Goal: Task Accomplishment & Management: Use online tool/utility

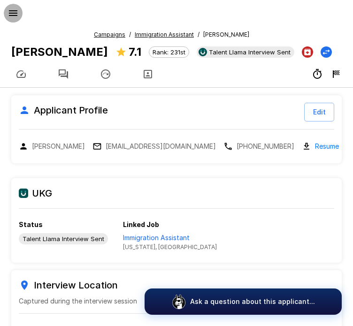
click at [13, 10] on icon "button" at bounding box center [13, 13] width 11 height 11
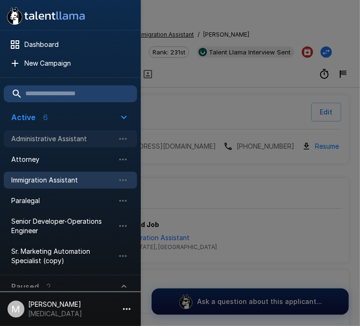
click at [40, 139] on span "Administrative Assistant" at bounding box center [62, 138] width 103 height 9
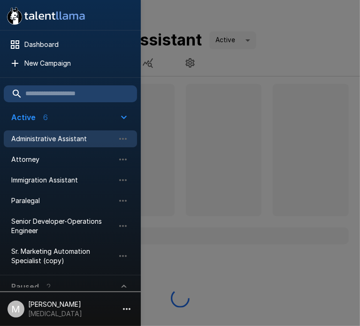
click at [196, 119] on div at bounding box center [180, 163] width 360 height 326
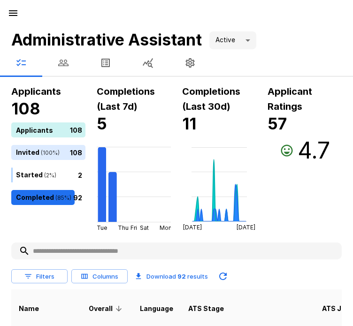
click at [184, 251] on input "text" at bounding box center [176, 251] width 331 height 17
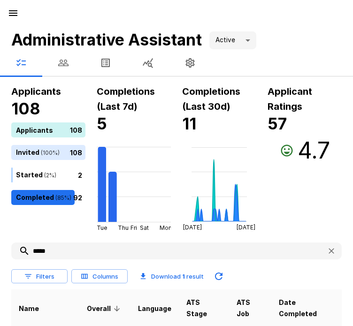
click at [184, 251] on input "*****" at bounding box center [165, 251] width 308 height 17
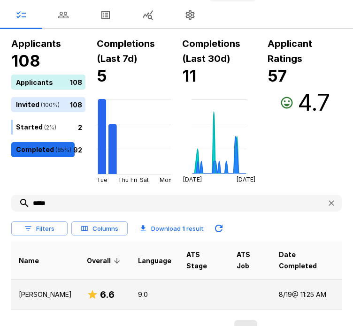
type input "*****"
click at [79, 293] on td "6.6" at bounding box center [104, 295] width 51 height 31
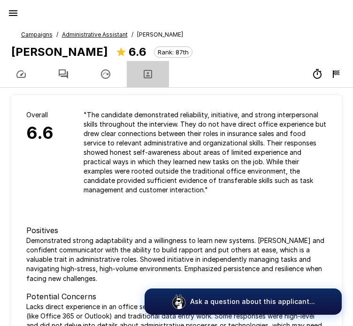
click at [150, 77] on icon "button" at bounding box center [147, 74] width 11 height 11
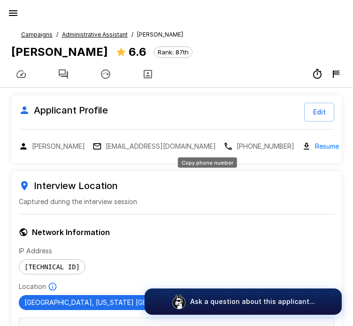
click at [237, 150] on p "[PHONE_NUMBER]" at bounding box center [266, 146] width 58 height 9
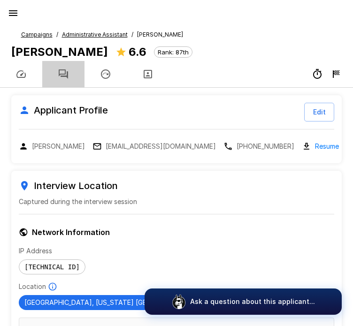
click at [72, 78] on button "button" at bounding box center [63, 74] width 42 height 26
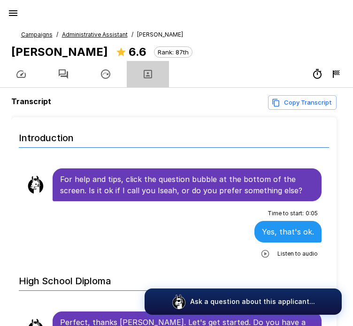
click at [141, 77] on button "button" at bounding box center [148, 74] width 42 height 26
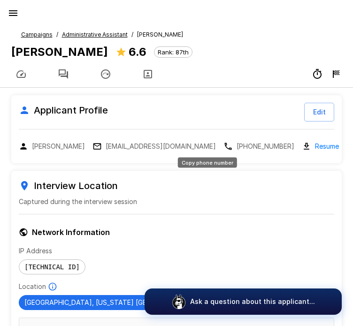
click at [237, 147] on p "[PHONE_NUMBER]" at bounding box center [266, 146] width 58 height 9
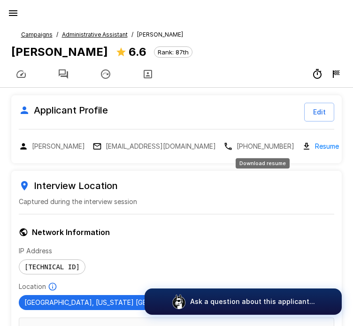
click at [315, 146] on link "Resume" at bounding box center [327, 146] width 24 height 11
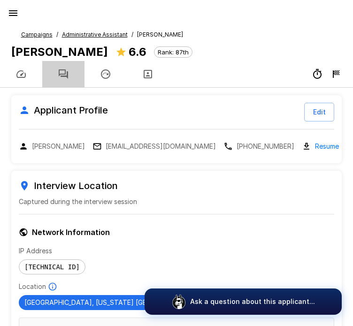
click at [60, 81] on button "button" at bounding box center [63, 74] width 42 height 26
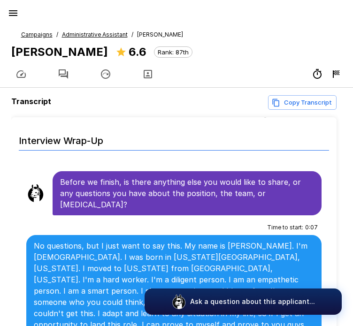
scroll to position [77, 0]
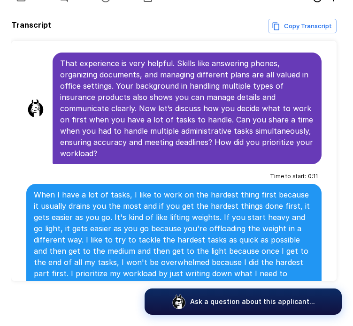
scroll to position [492, 0]
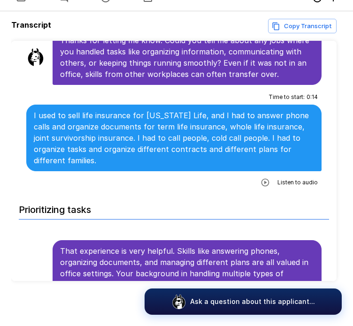
drag, startPoint x: 145, startPoint y: 63, endPoint x: 82, endPoint y: 145, distance: 102.7
click at [82, 145] on p "I used to sell life insurance for [US_STATE] Life, and I had to answer phone ca…" at bounding box center [174, 138] width 280 height 56
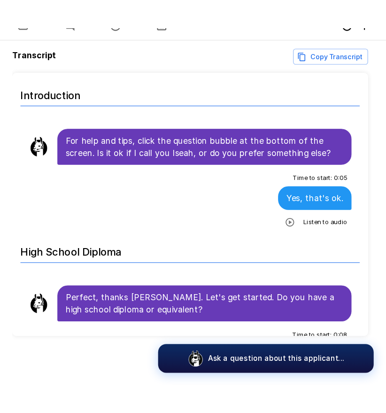
scroll to position [0, 0]
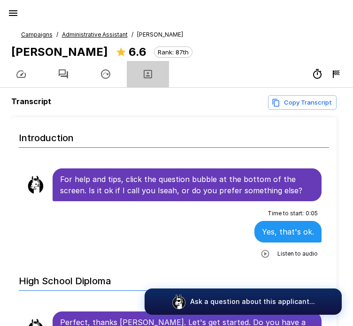
click at [156, 77] on button "button" at bounding box center [148, 74] width 42 height 26
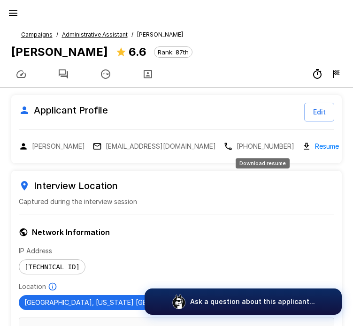
click at [315, 143] on link "Resume" at bounding box center [327, 146] width 24 height 11
